Goal: Information Seeking & Learning: Learn about a topic

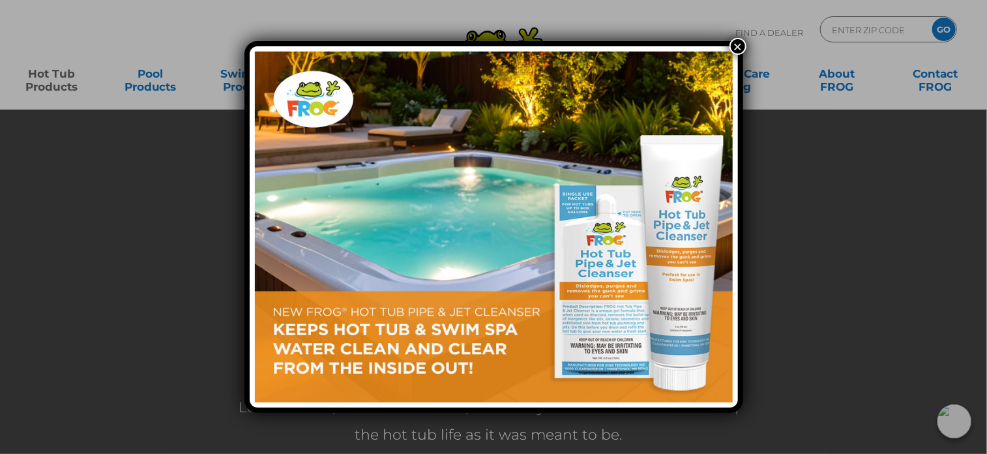
click at [740, 46] on button "×" at bounding box center [737, 46] width 17 height 17
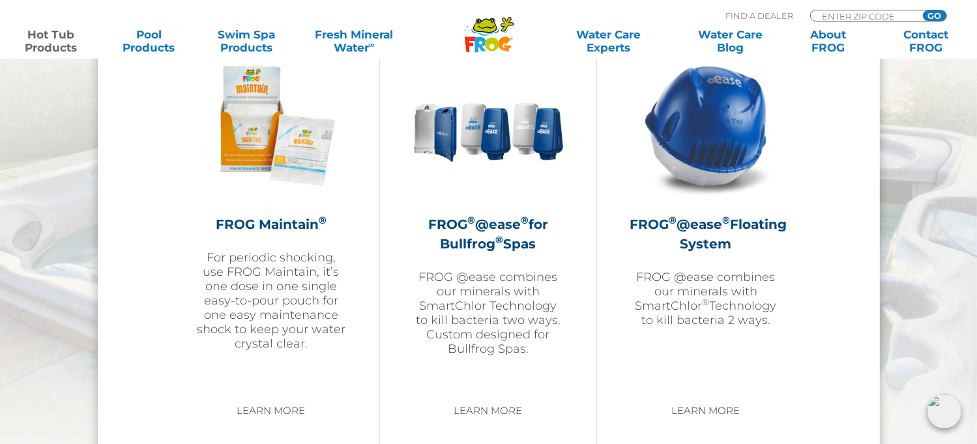
scroll to position [1503, 0]
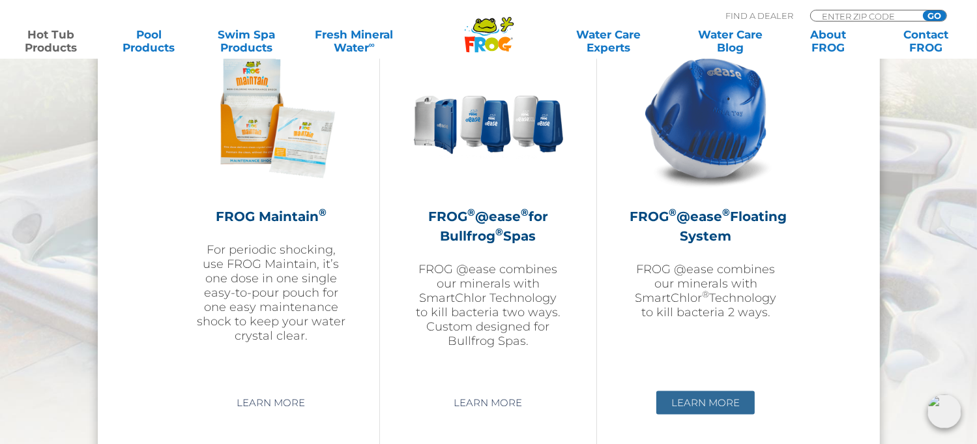
click at [702, 405] on link "Learn More" at bounding box center [705, 402] width 98 height 23
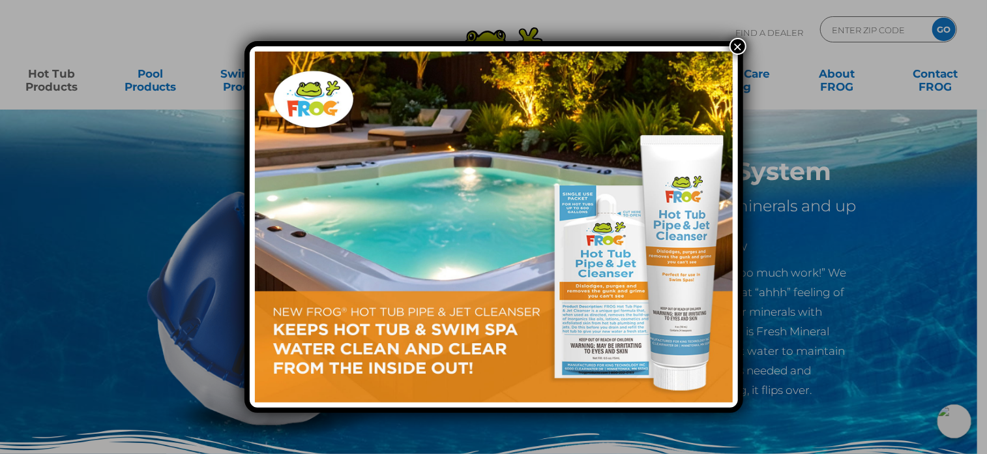
click at [736, 44] on button "×" at bounding box center [737, 46] width 17 height 17
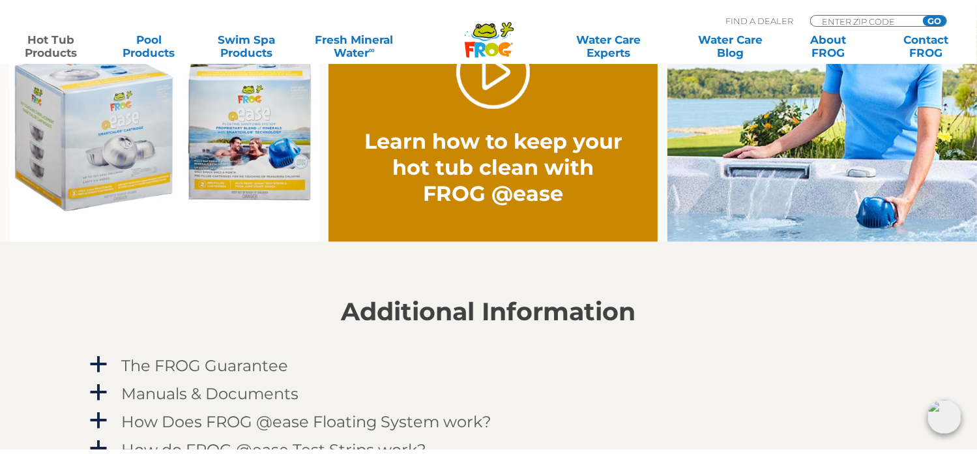
scroll to position [1095, 0]
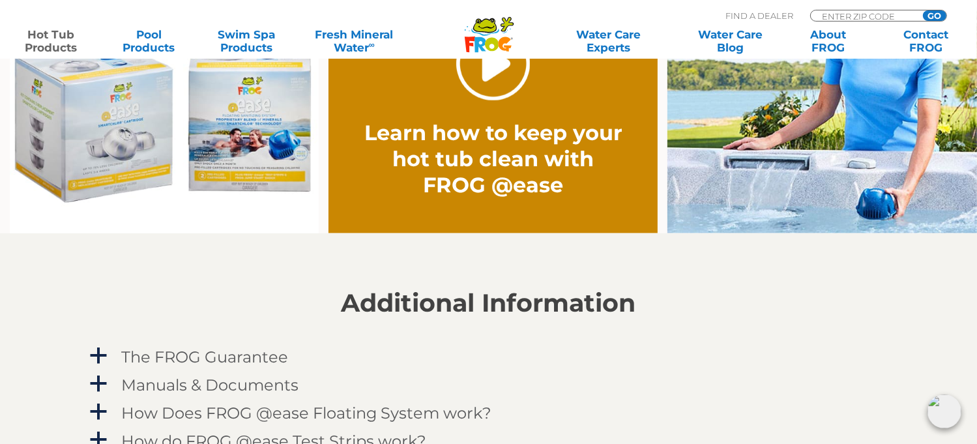
click at [498, 68] on link "." at bounding box center [493, 64] width 74 height 74
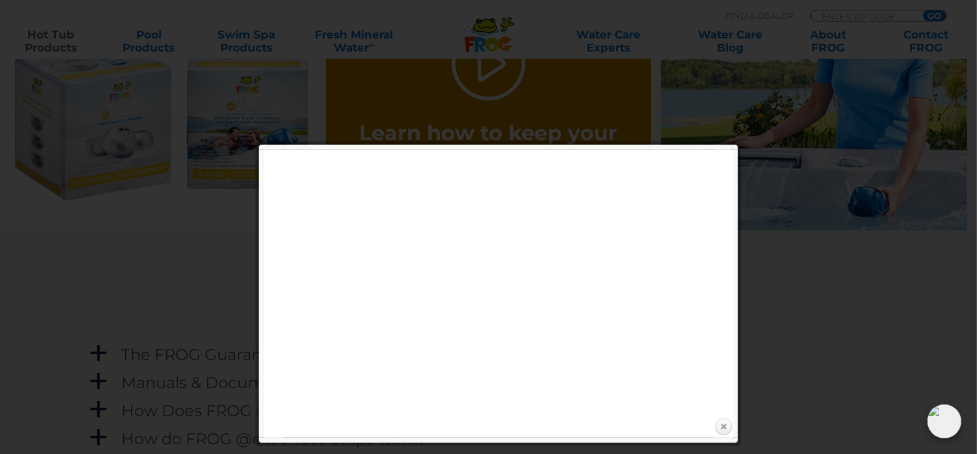
click at [723, 427] on link "Close" at bounding box center [723, 427] width 20 height 20
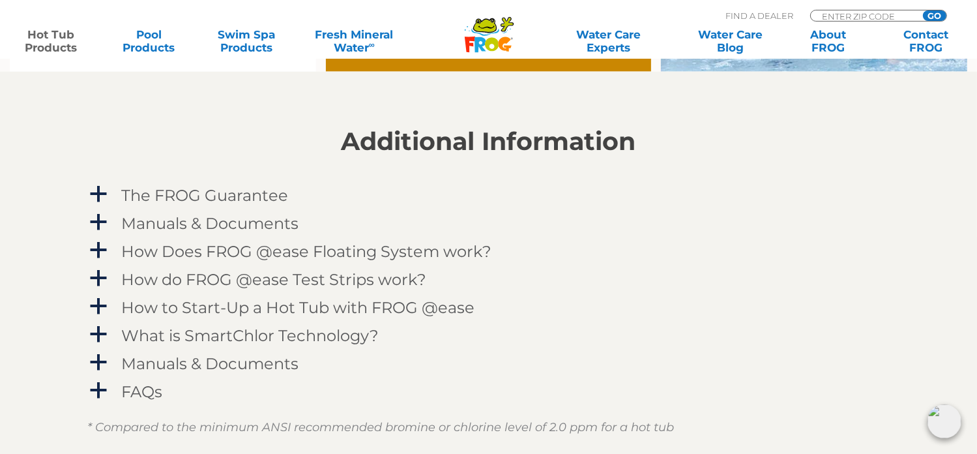
scroll to position [1260, 0]
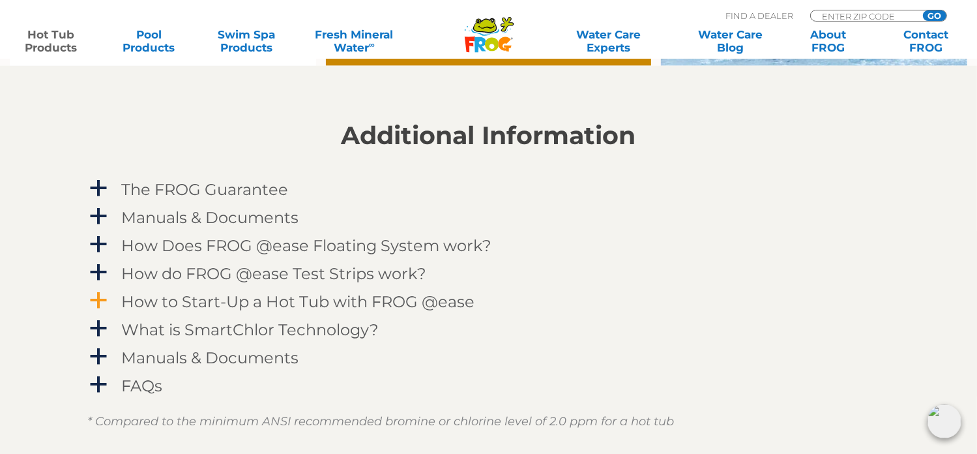
click at [94, 294] on span "a" at bounding box center [99, 301] width 20 height 20
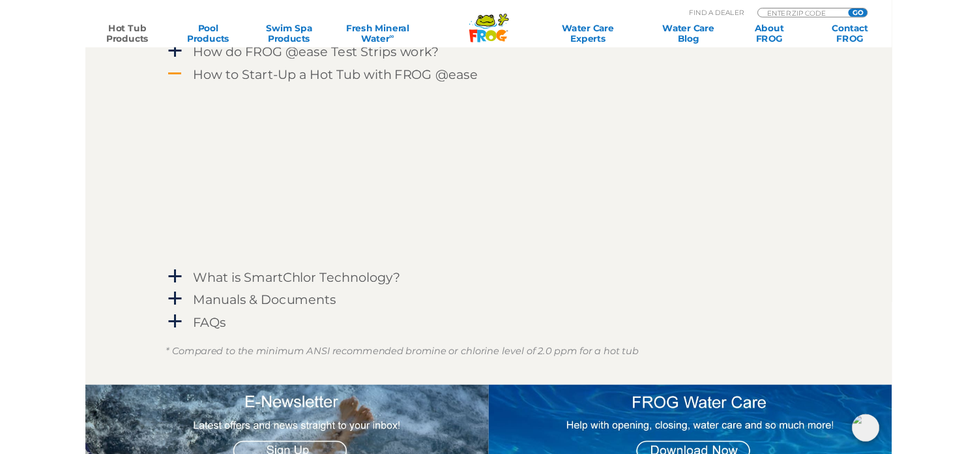
scroll to position [1468, 0]
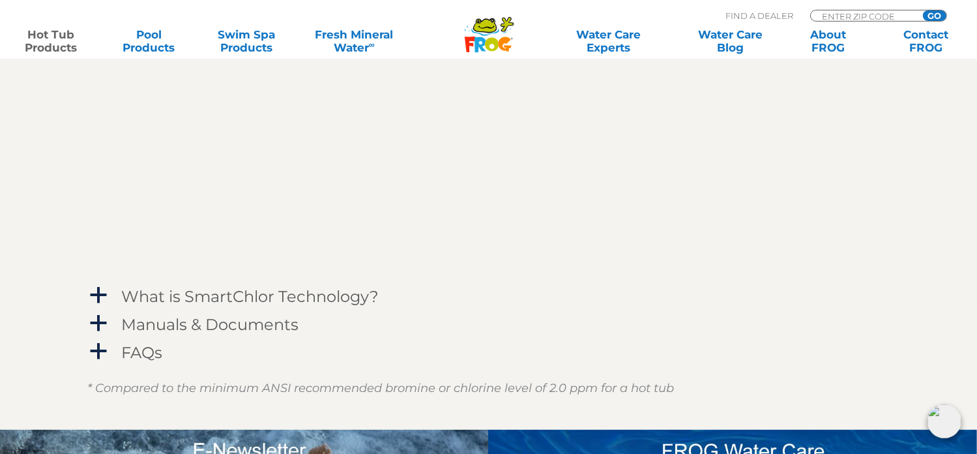
scroll to position [1529, 0]
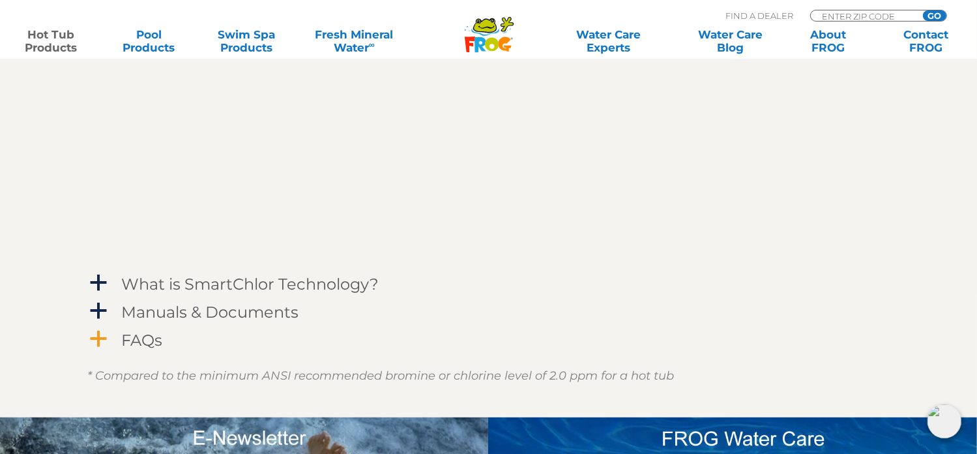
click at [99, 333] on span "a" at bounding box center [99, 339] width 20 height 20
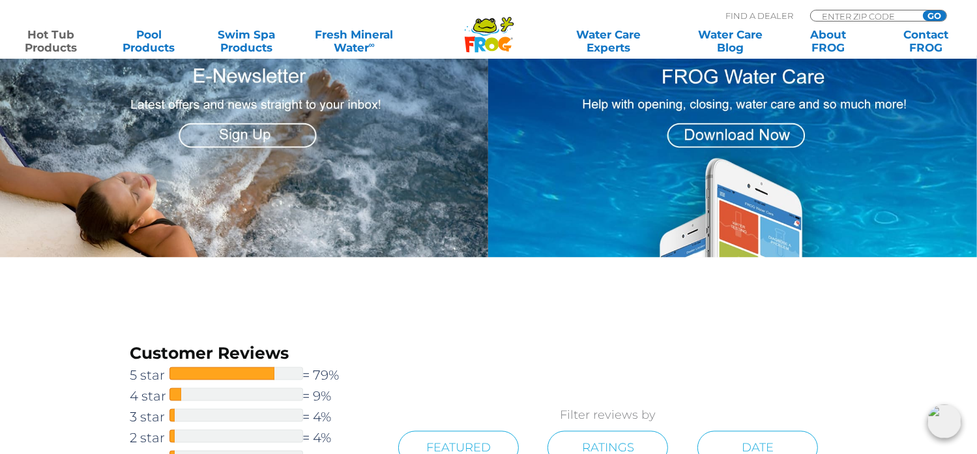
scroll to position [2380, 0]
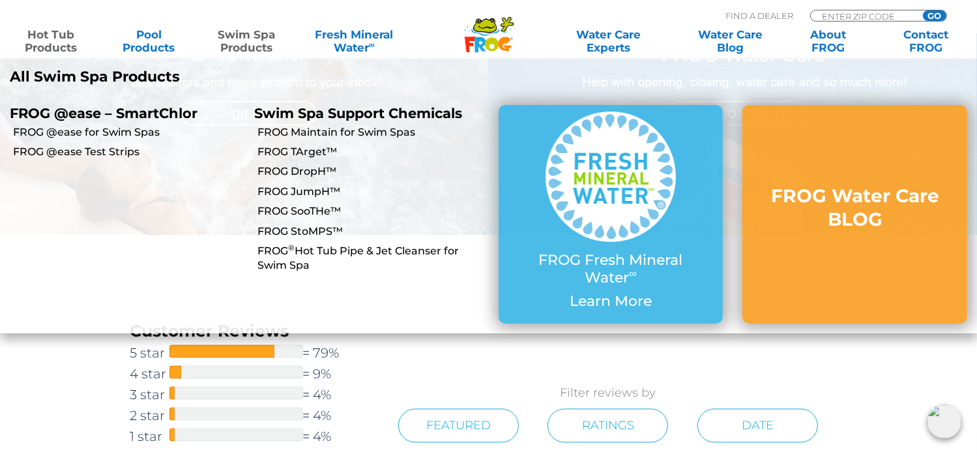
click at [243, 50] on link "Swim Spa Products" at bounding box center [247, 41] width 76 height 26
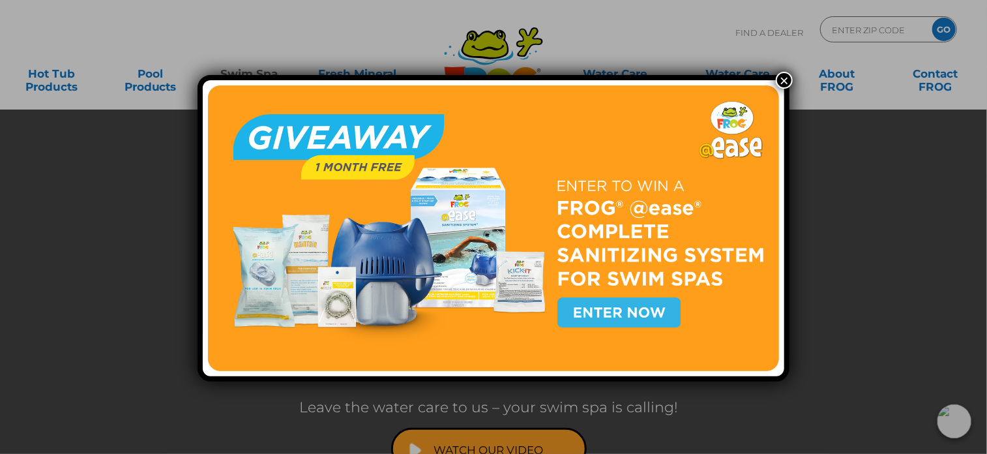
click at [780, 85] on button "×" at bounding box center [783, 80] width 17 height 17
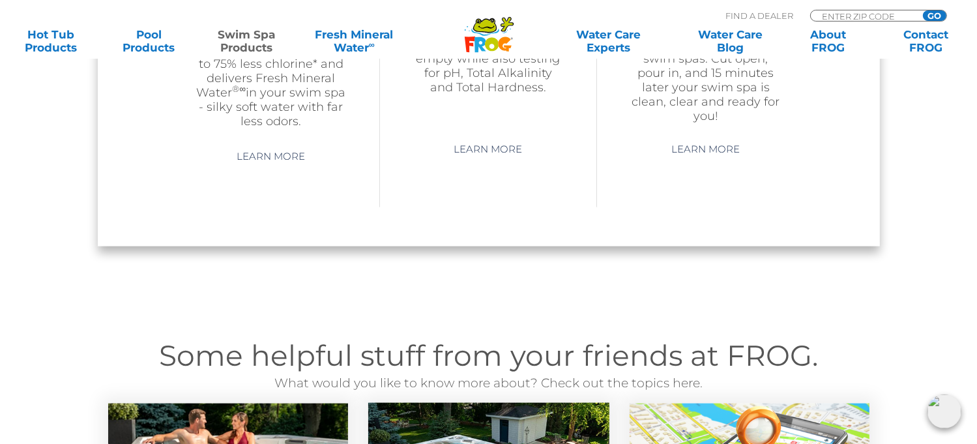
scroll to position [1083, 0]
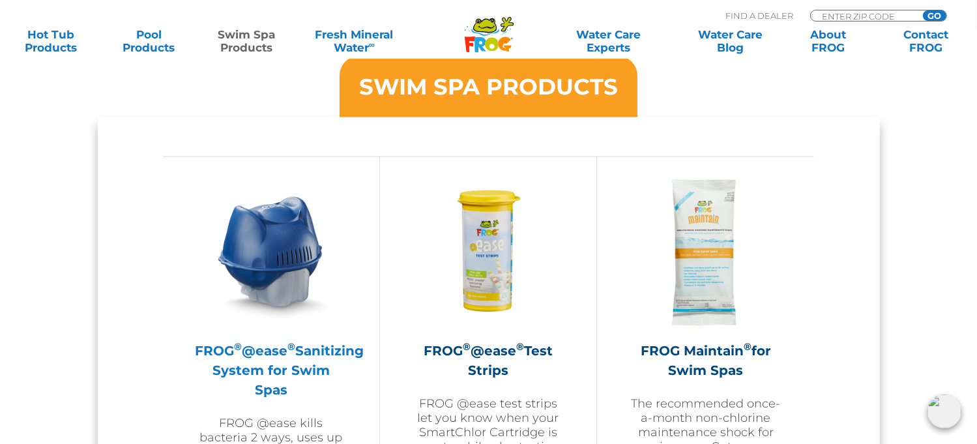
click at [282, 242] on img at bounding box center [270, 252] width 151 height 151
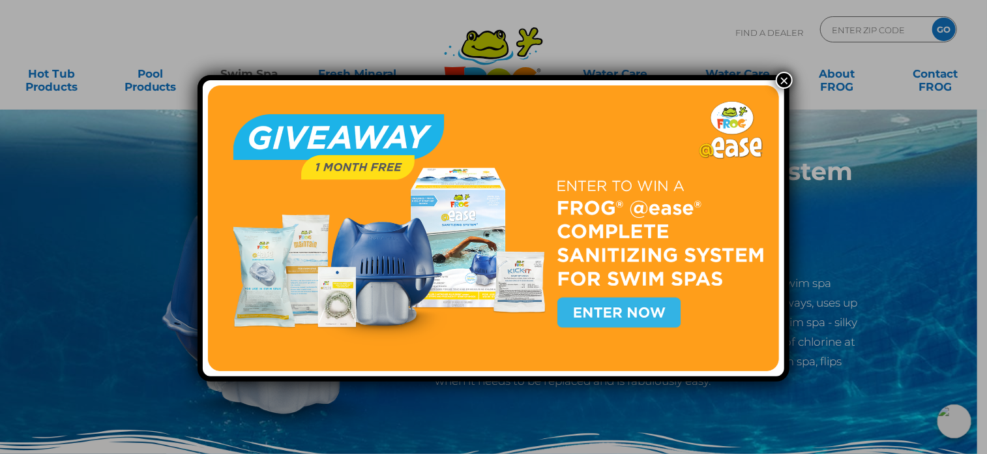
click at [780, 79] on button "×" at bounding box center [783, 80] width 17 height 17
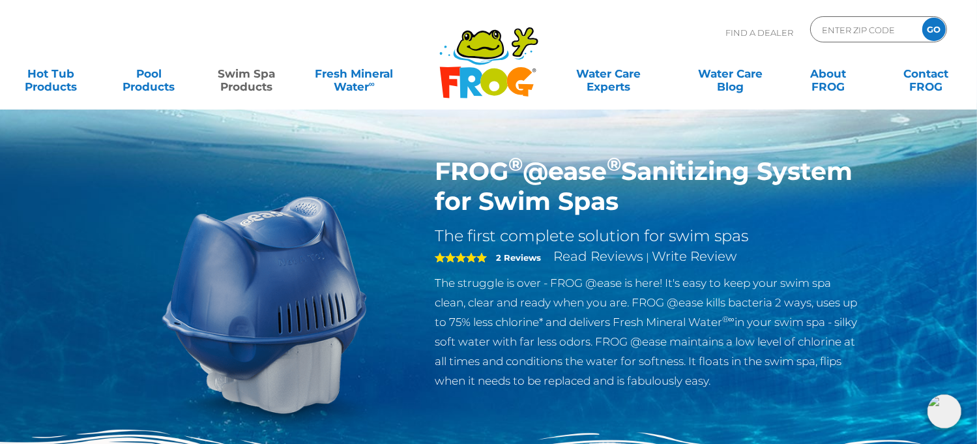
click at [766, 416] on div "FROG ® @ease ® Sanitizing System for Swim Spas The first complete solution for …" at bounding box center [489, 329] width 762 height 347
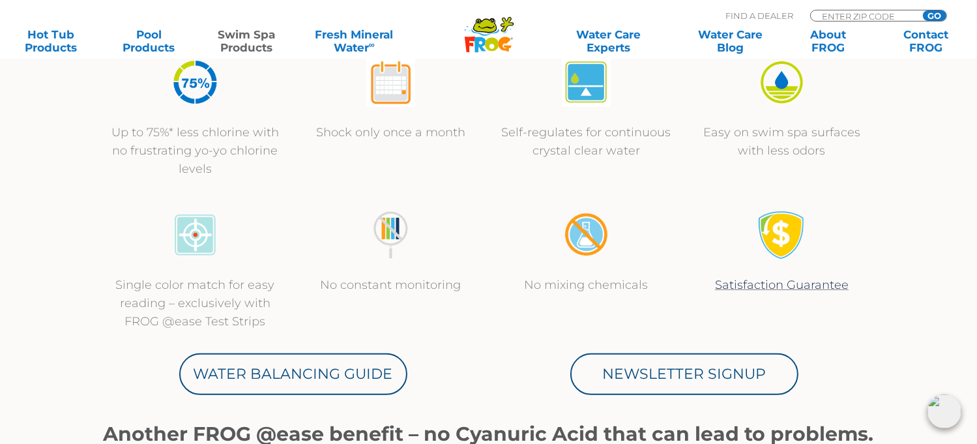
scroll to position [521, 0]
